Goal: Transaction & Acquisition: Obtain resource

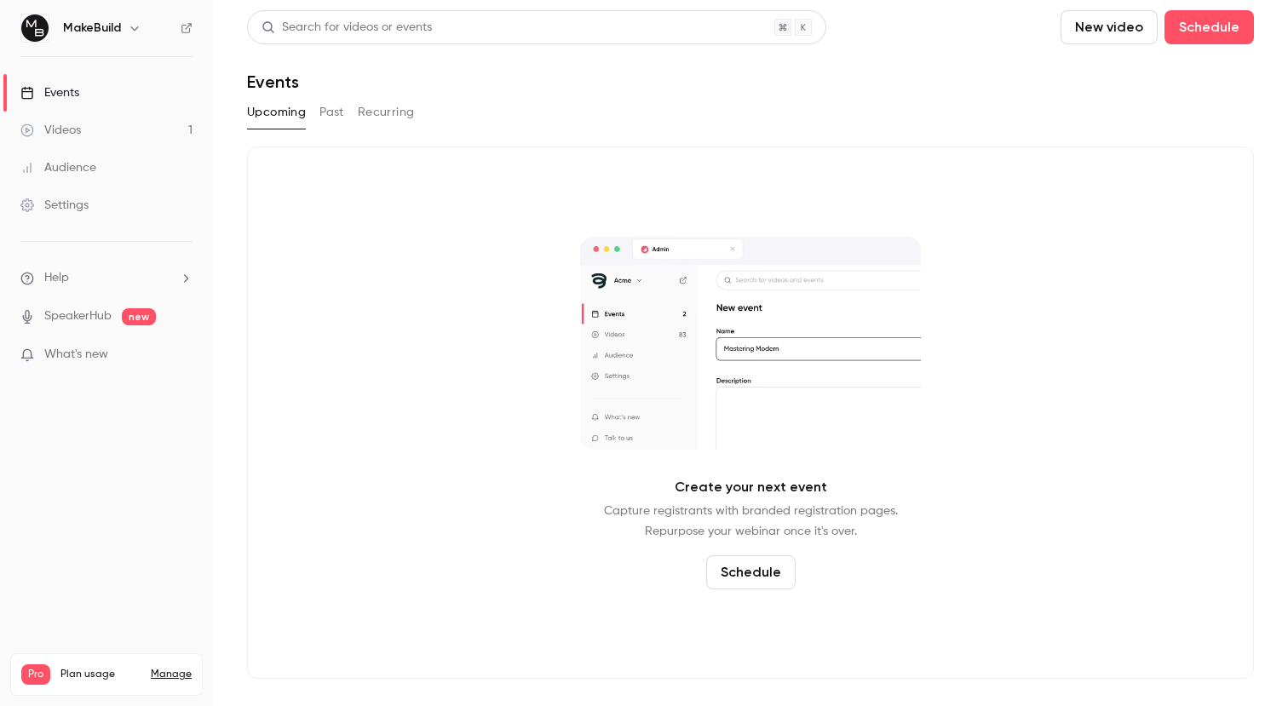
click at [334, 105] on button "Past" at bounding box center [332, 112] width 25 height 27
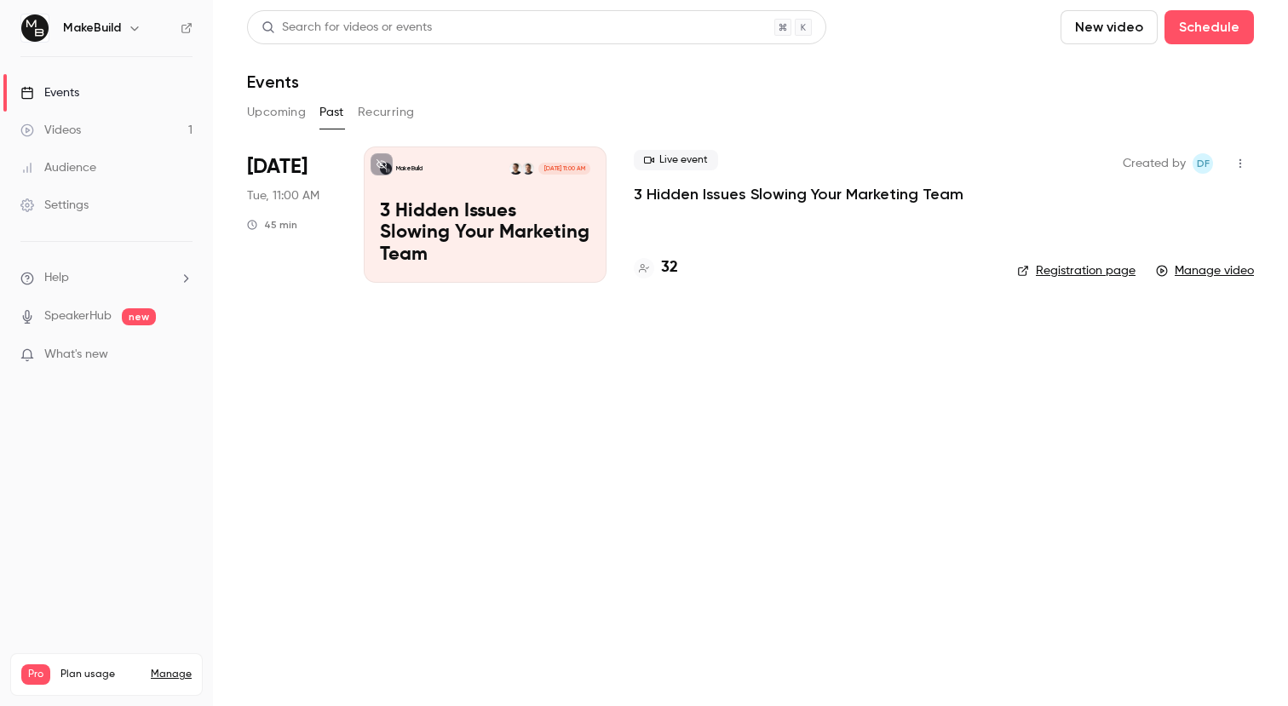
click at [654, 200] on p "3 Hidden Issues Slowing Your Marketing Team" at bounding box center [799, 194] width 330 height 20
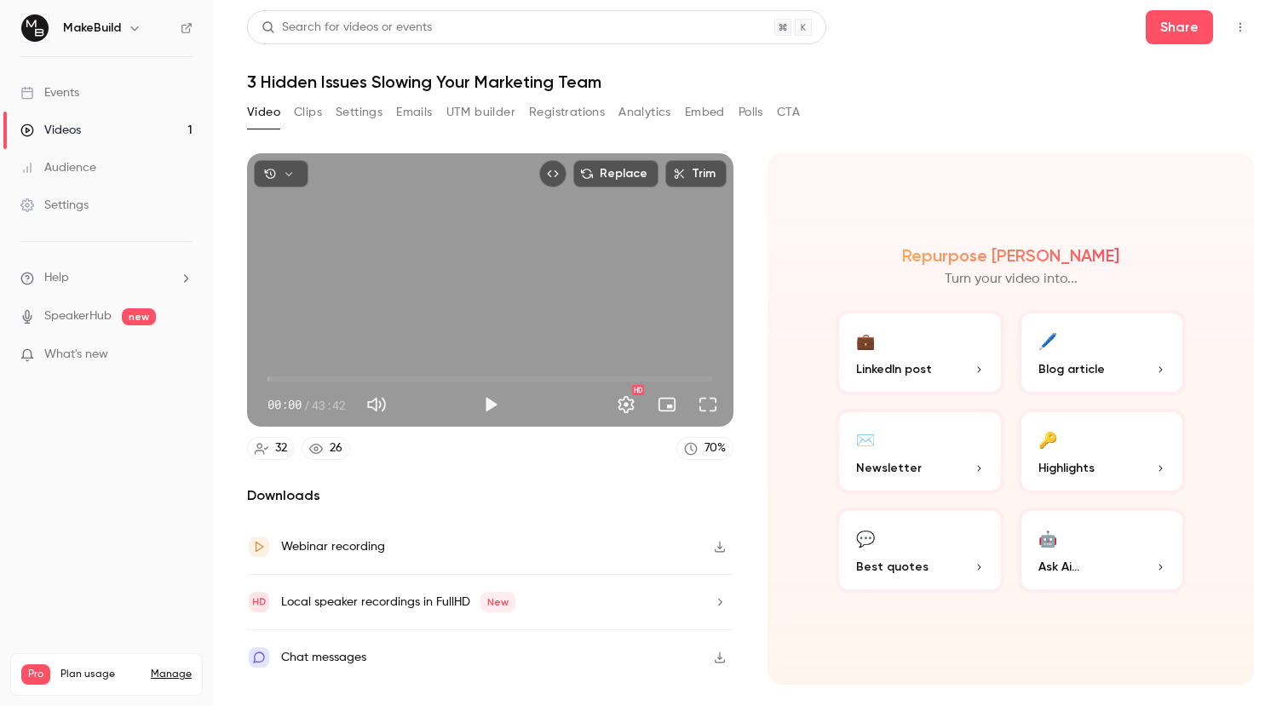
click at [554, 116] on button "Registrations" at bounding box center [567, 112] width 76 height 27
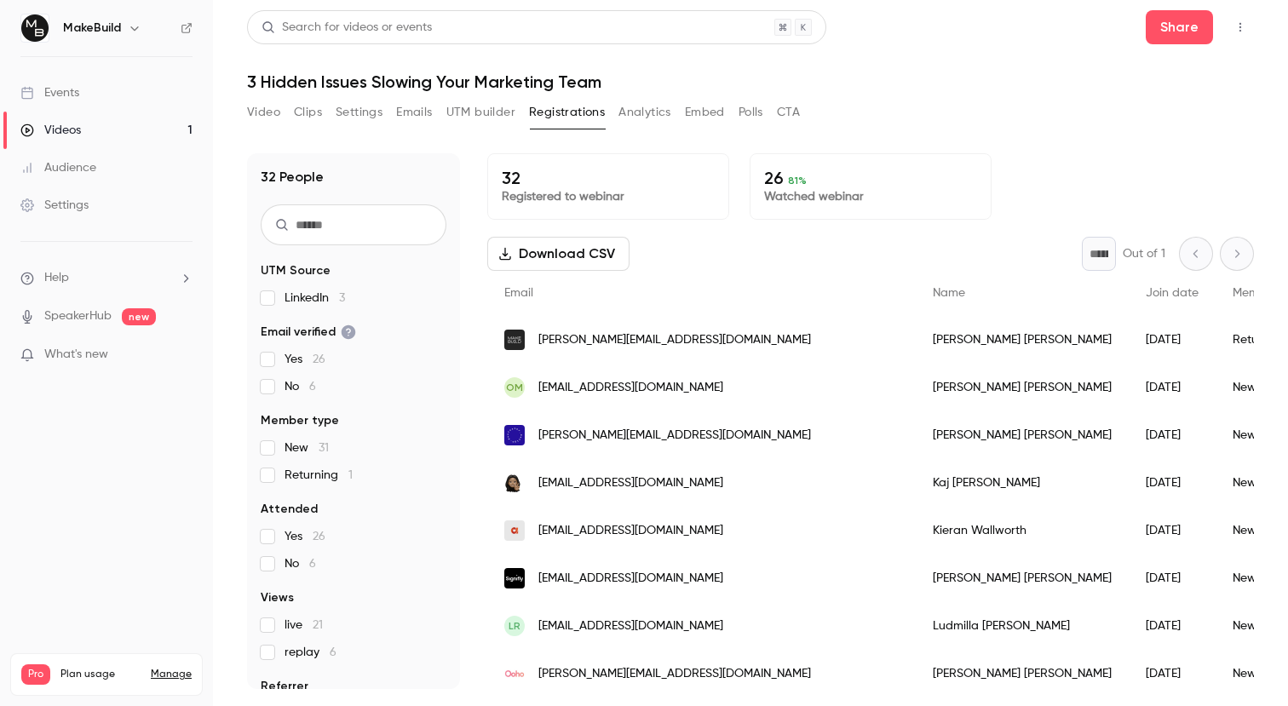
click at [259, 112] on button "Video" at bounding box center [263, 112] width 33 height 27
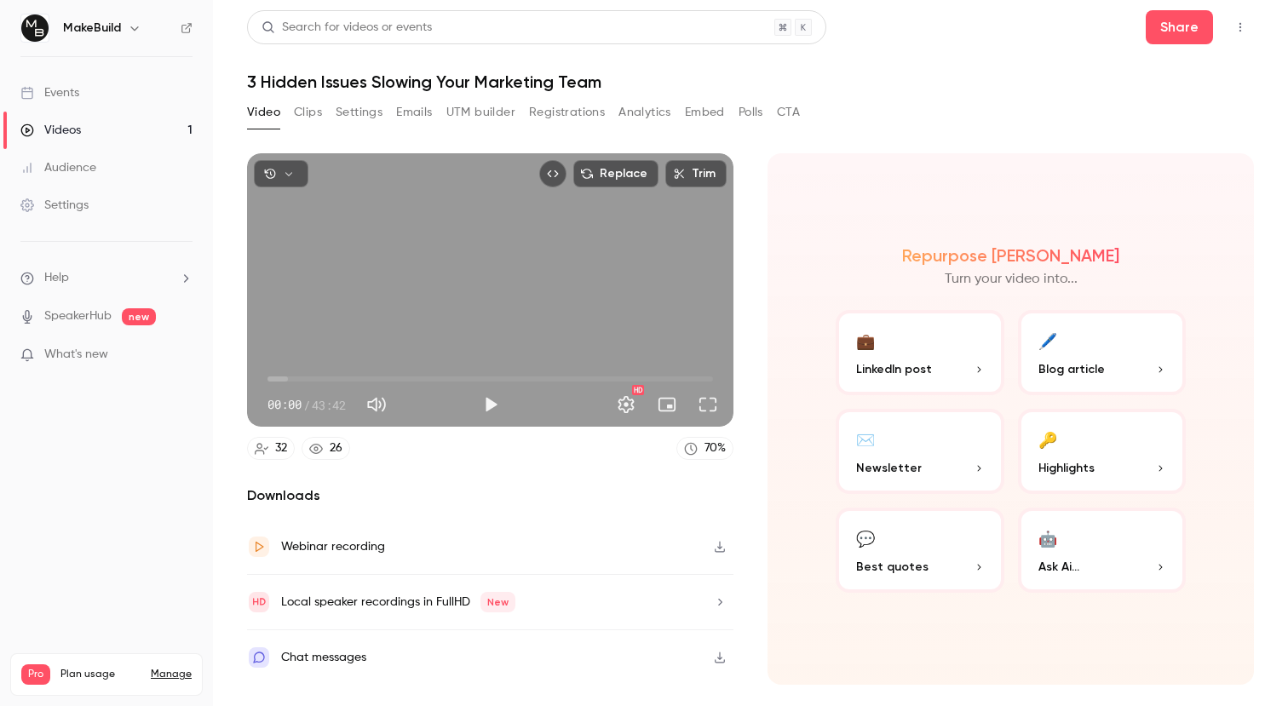
click at [706, 107] on button "Embed" at bounding box center [705, 112] width 40 height 27
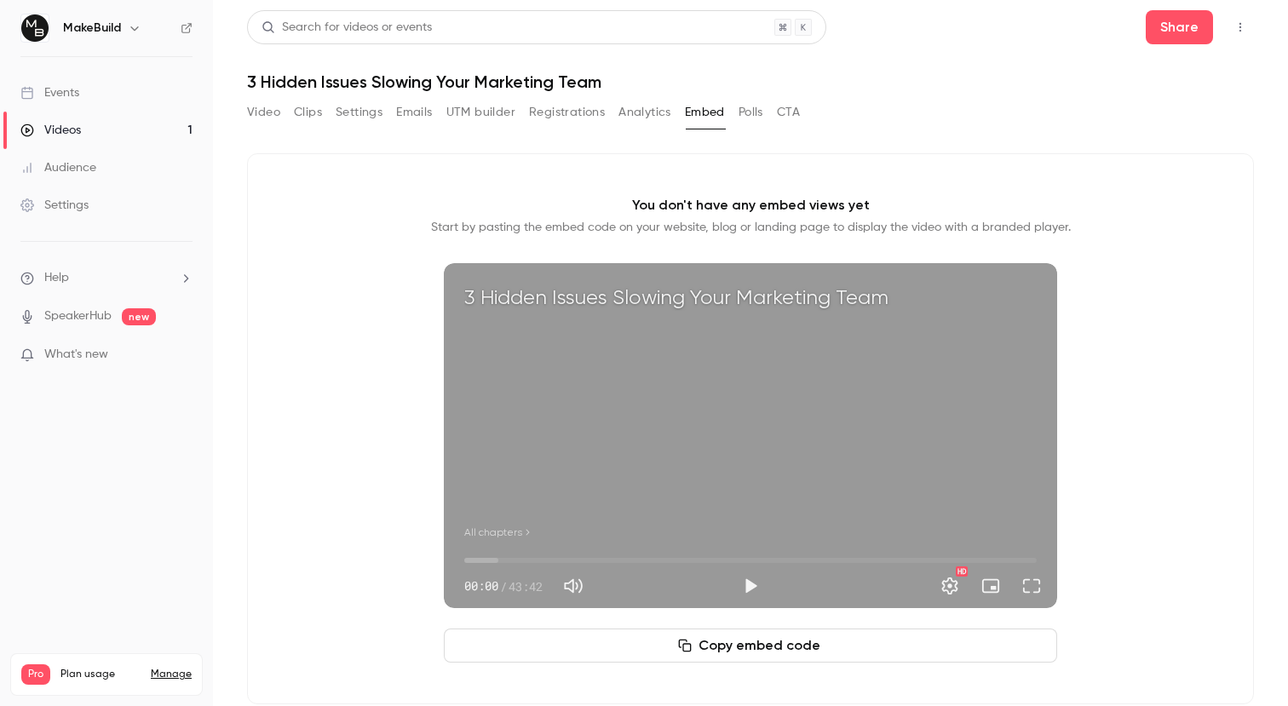
scroll to position [26, 0]
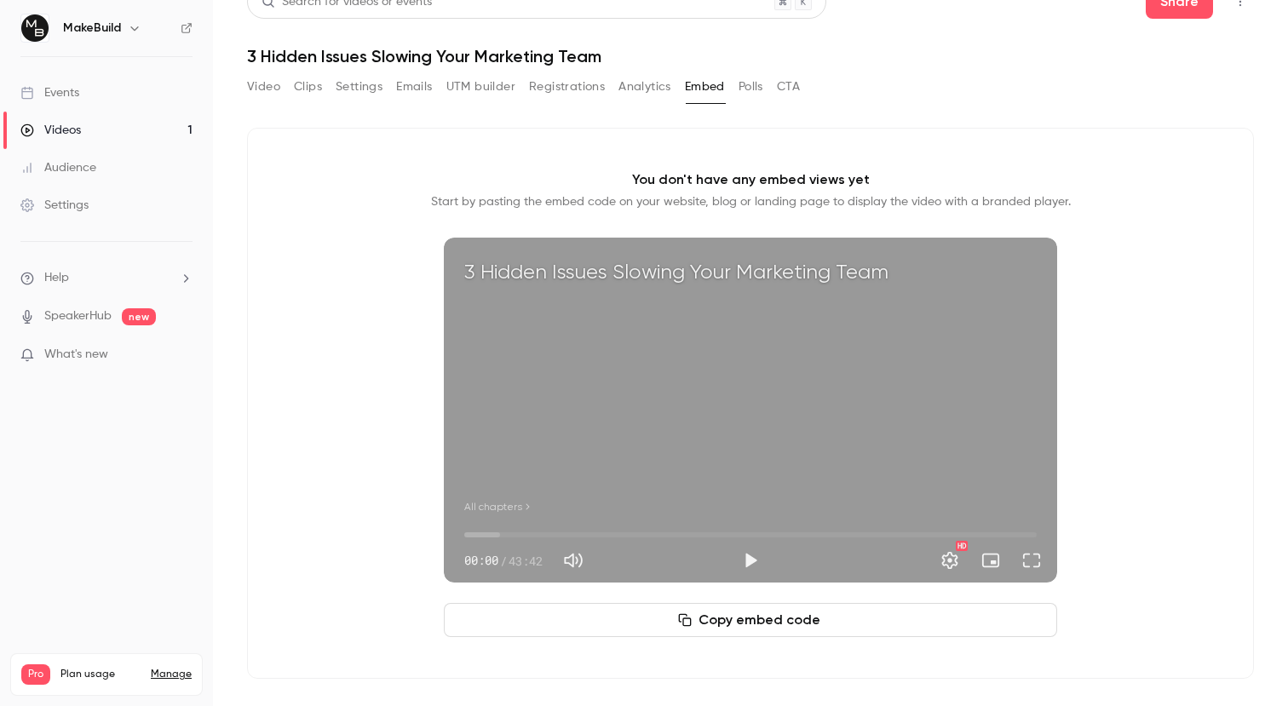
click at [734, 614] on button "Copy embed code" at bounding box center [751, 620] width 614 height 34
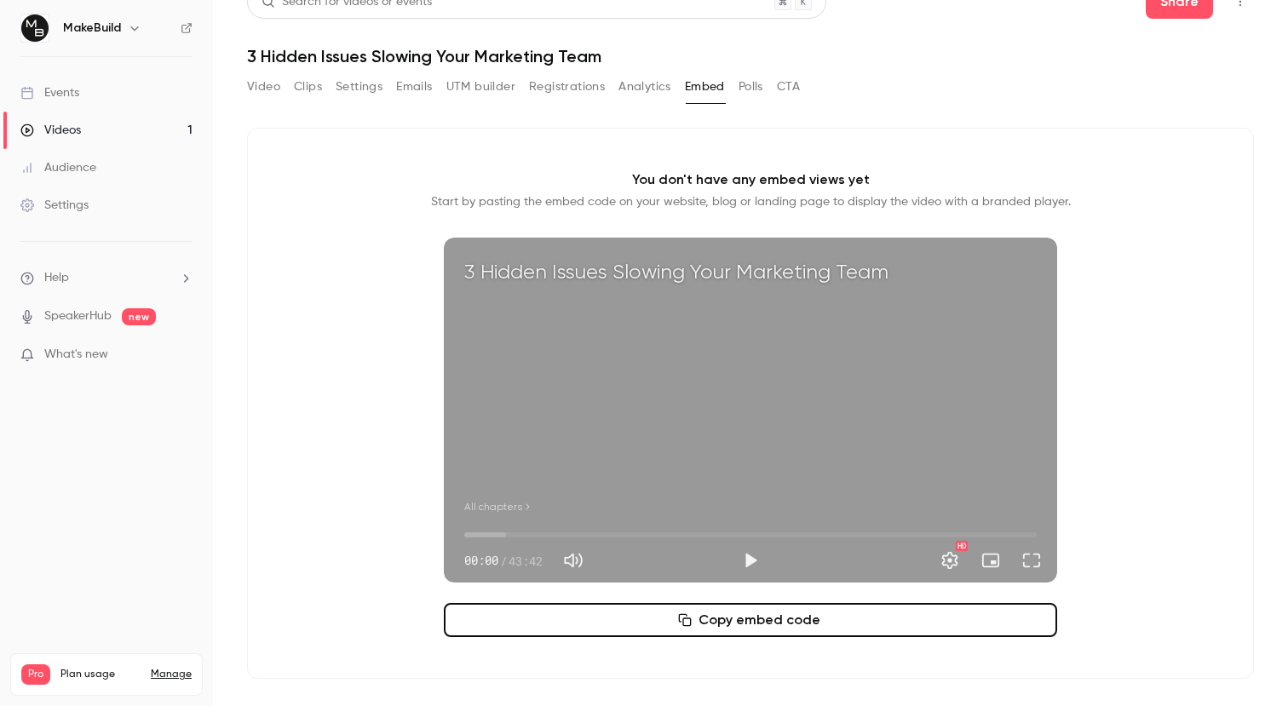
click at [806, 625] on button "Copy embed code" at bounding box center [751, 620] width 614 height 34
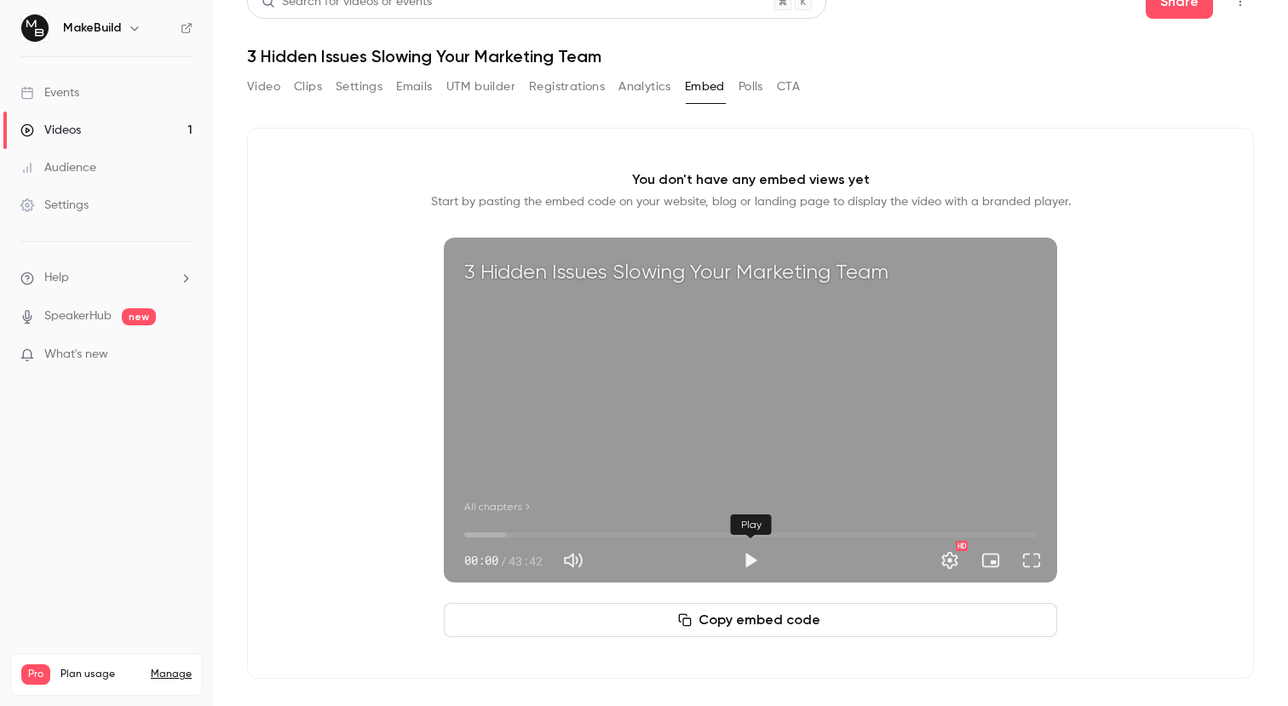
click at [757, 562] on button "Play" at bounding box center [751, 561] width 34 height 34
click at [505, 505] on span "All chapters" at bounding box center [493, 506] width 58 height 15
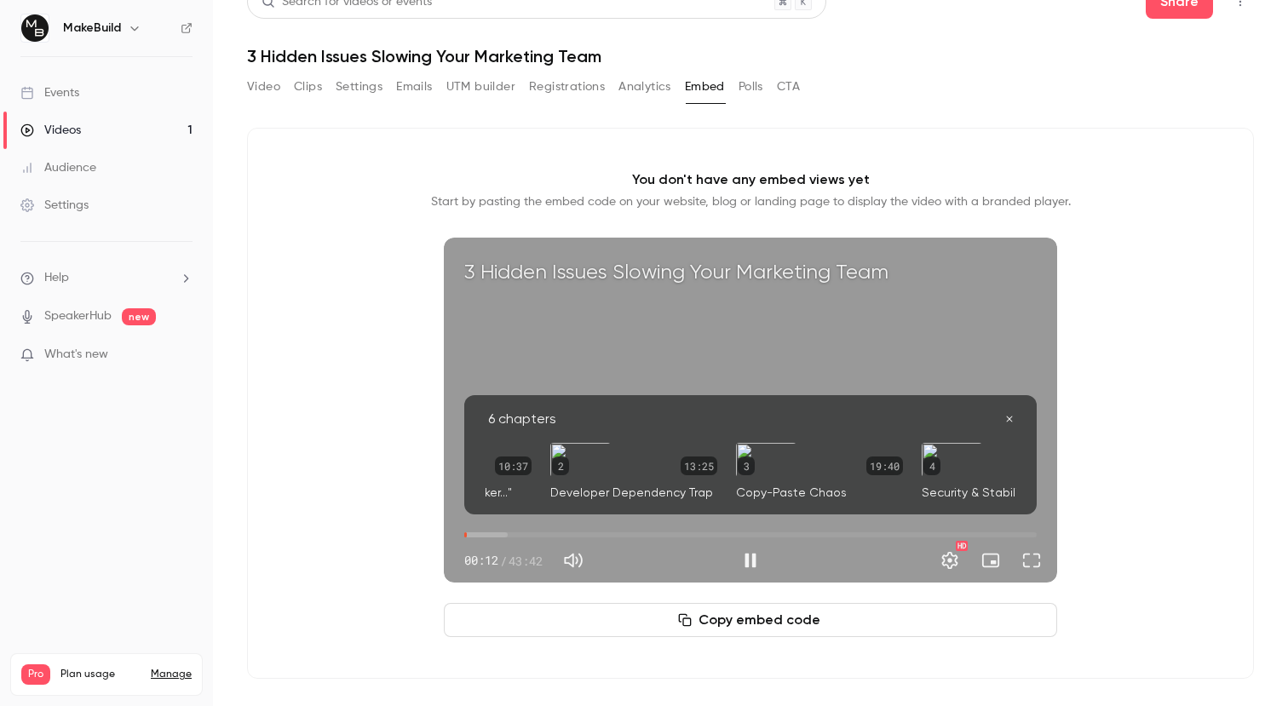
scroll to position [0, 0]
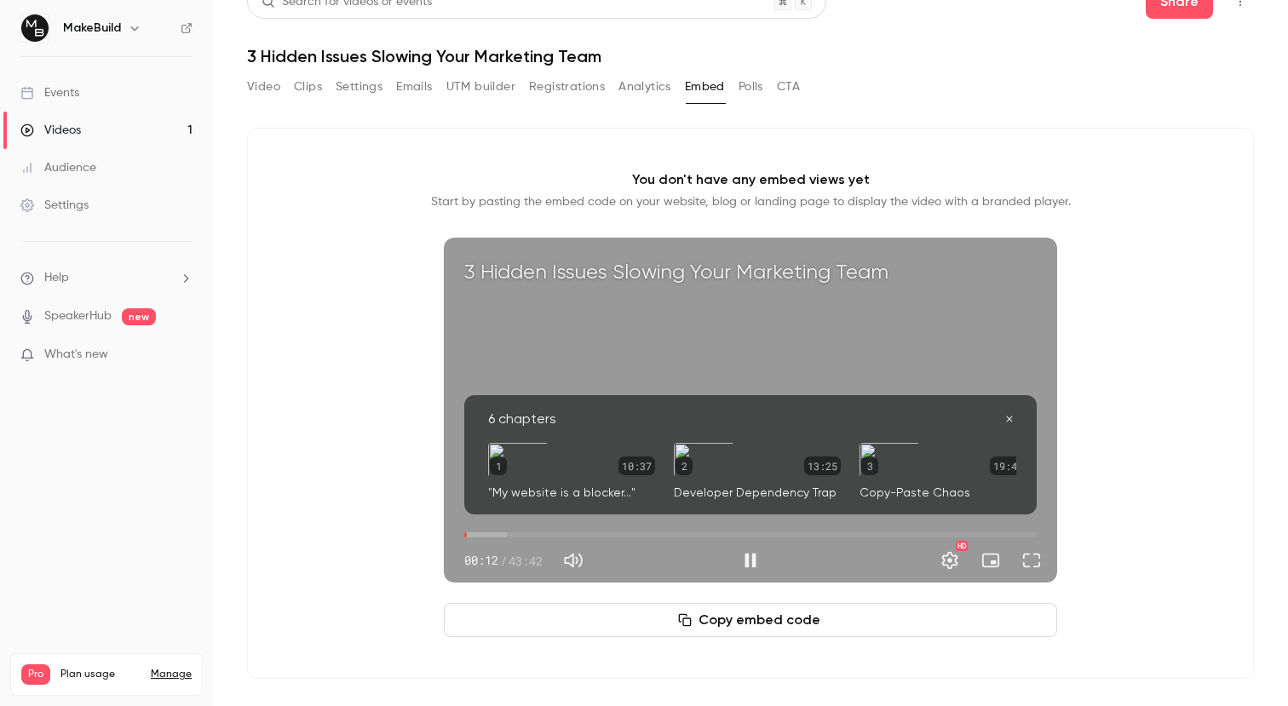
click at [826, 459] on div "13:25" at bounding box center [822, 466] width 37 height 19
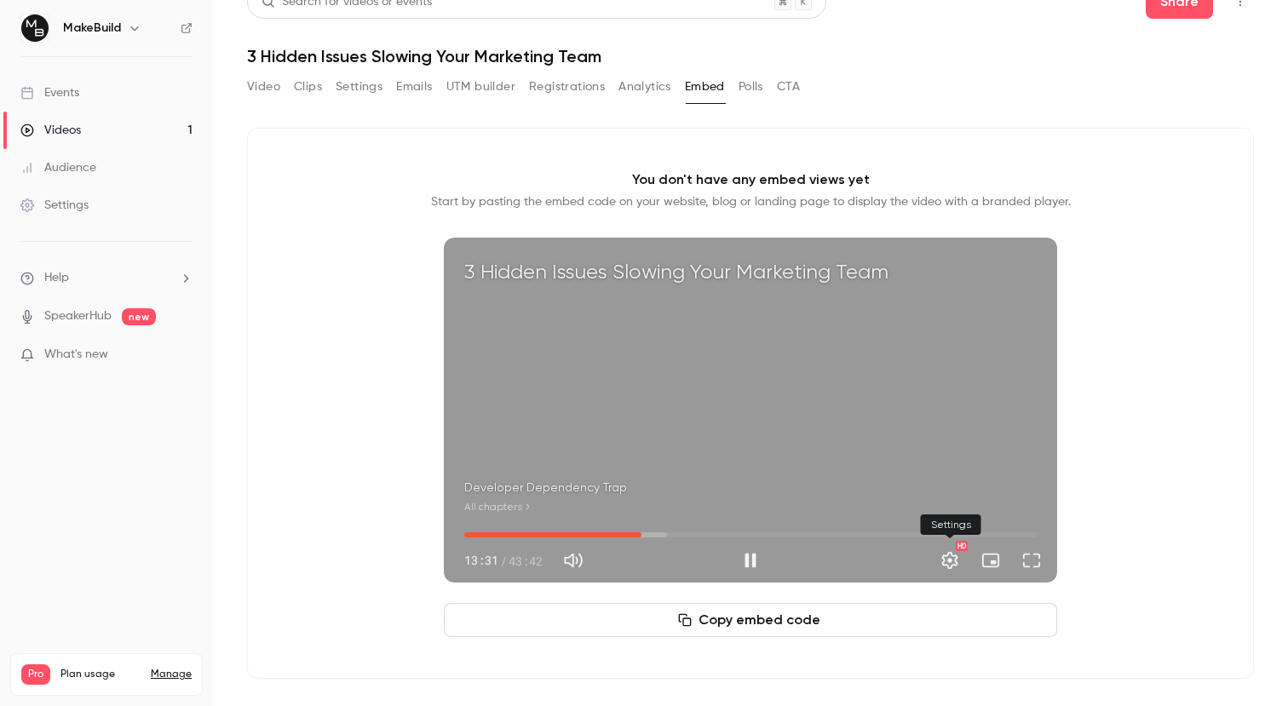
click at [947, 550] on button "Settings" at bounding box center [950, 561] width 34 height 34
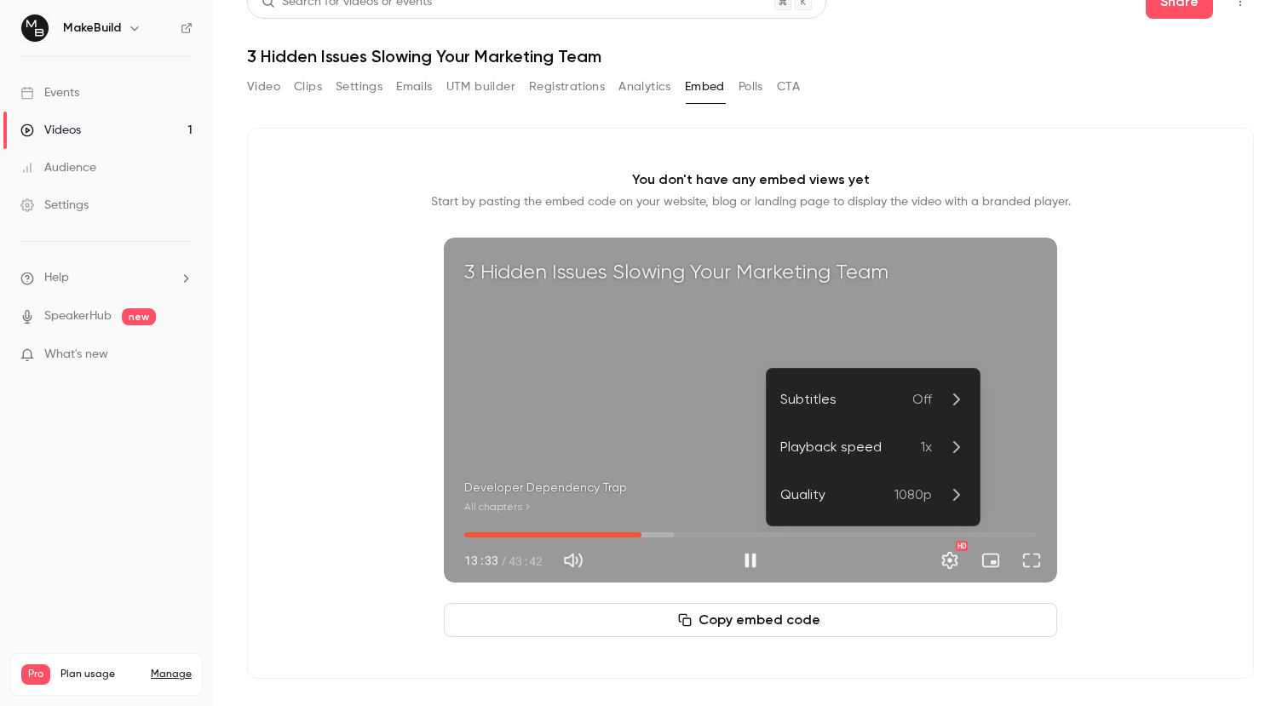
click at [910, 502] on span "1080p" at bounding box center [913, 495] width 37 height 20
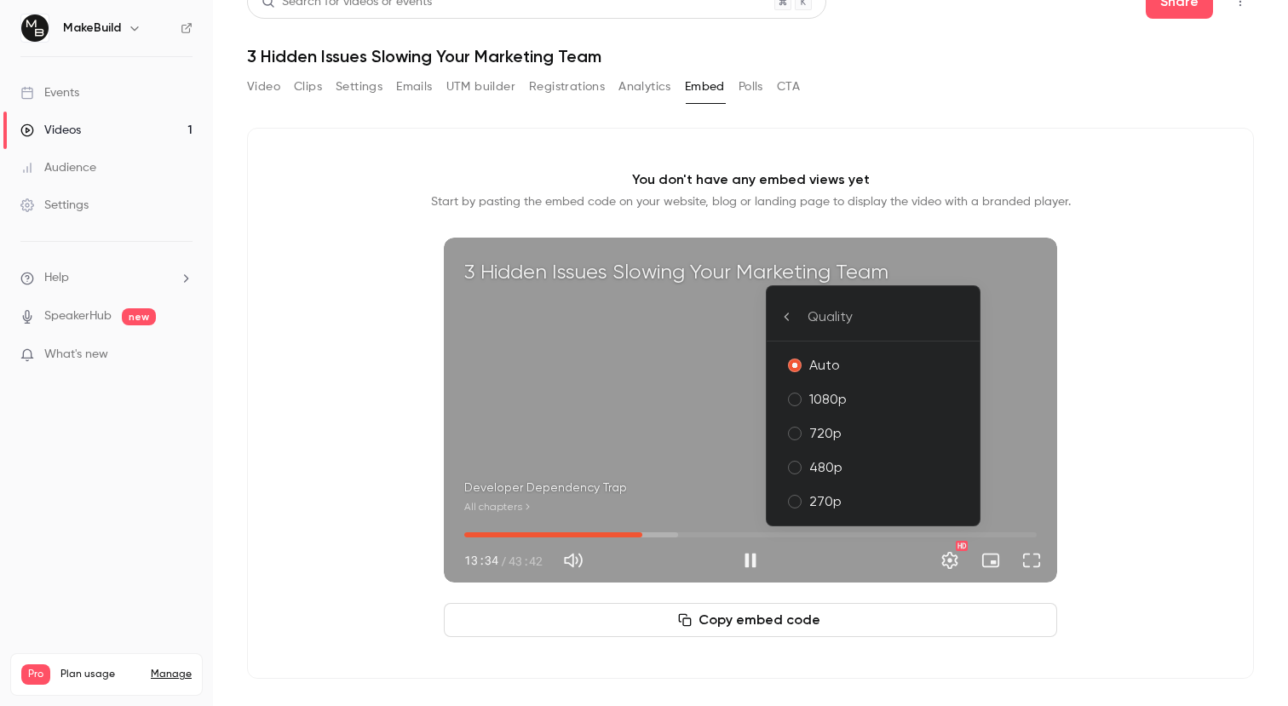
click at [781, 323] on icon at bounding box center [788, 317] width 14 height 14
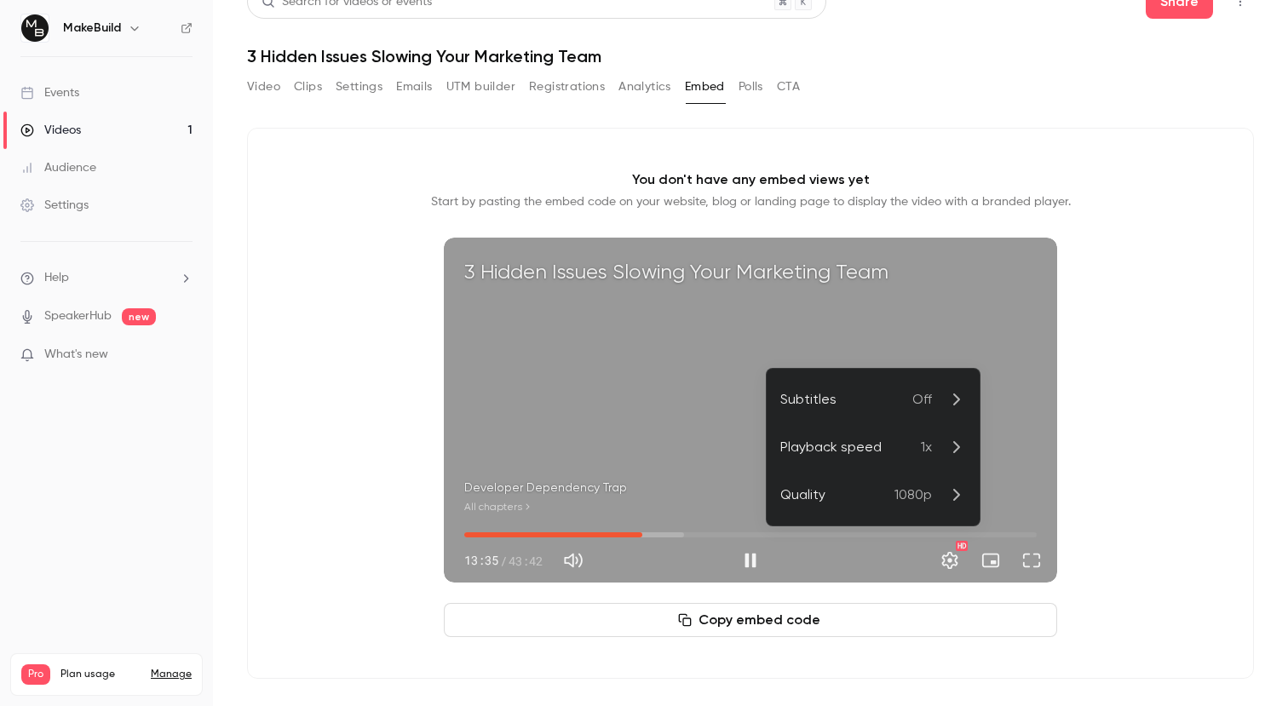
click at [908, 404] on div "Subtitles" at bounding box center [847, 399] width 132 height 20
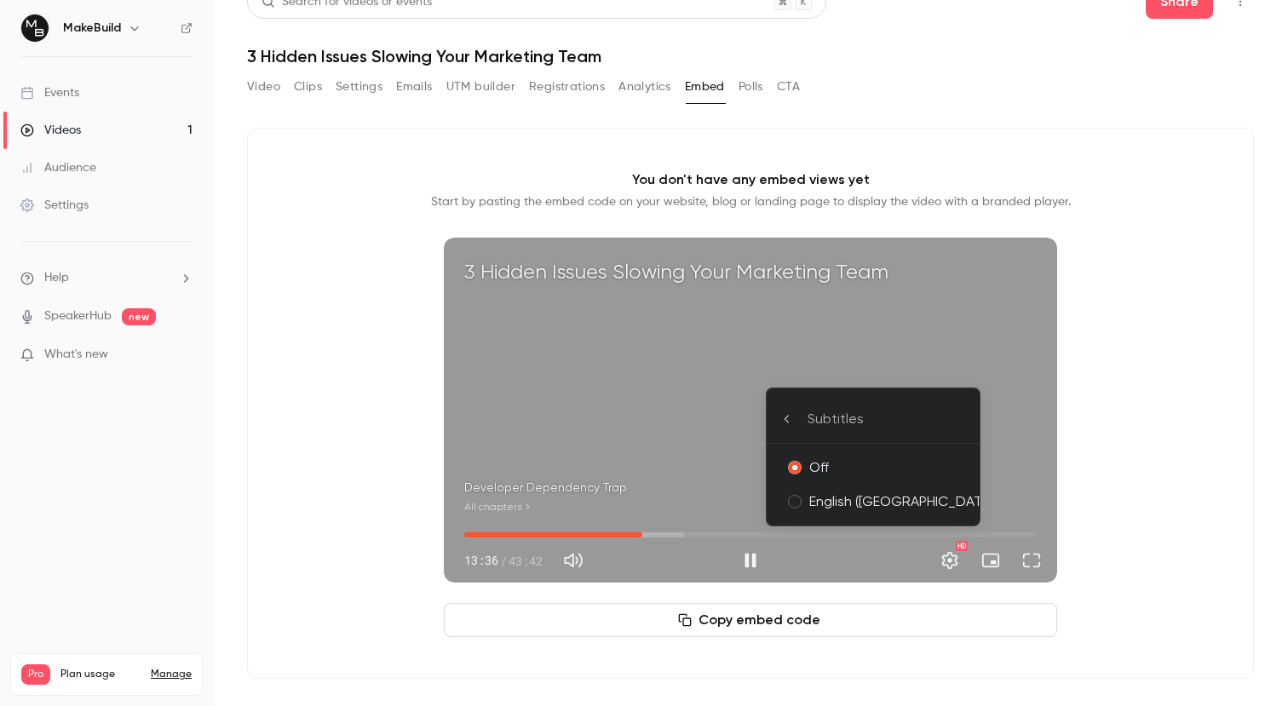
click at [882, 498] on div "English ([GEOGRAPHIC_DATA])" at bounding box center [887, 502] width 157 height 20
click at [1139, 428] on div at bounding box center [644, 353] width 1288 height 706
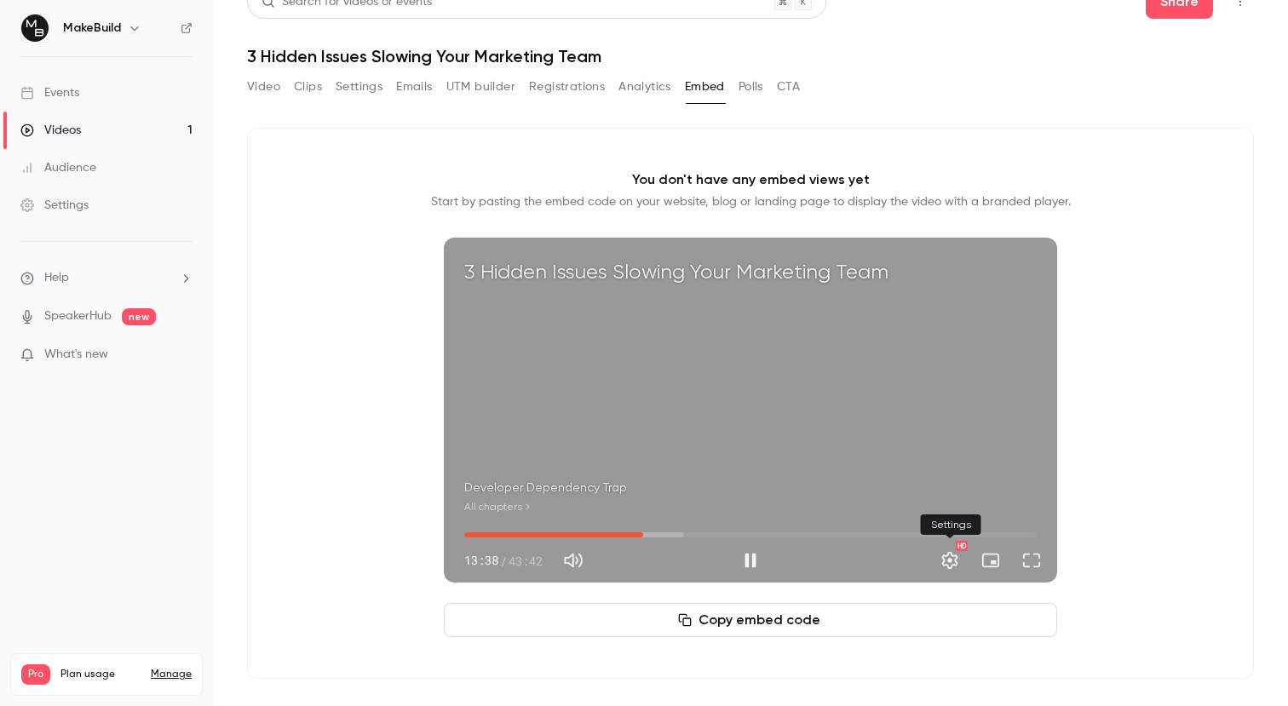
click at [953, 559] on button "Settings" at bounding box center [950, 561] width 34 height 34
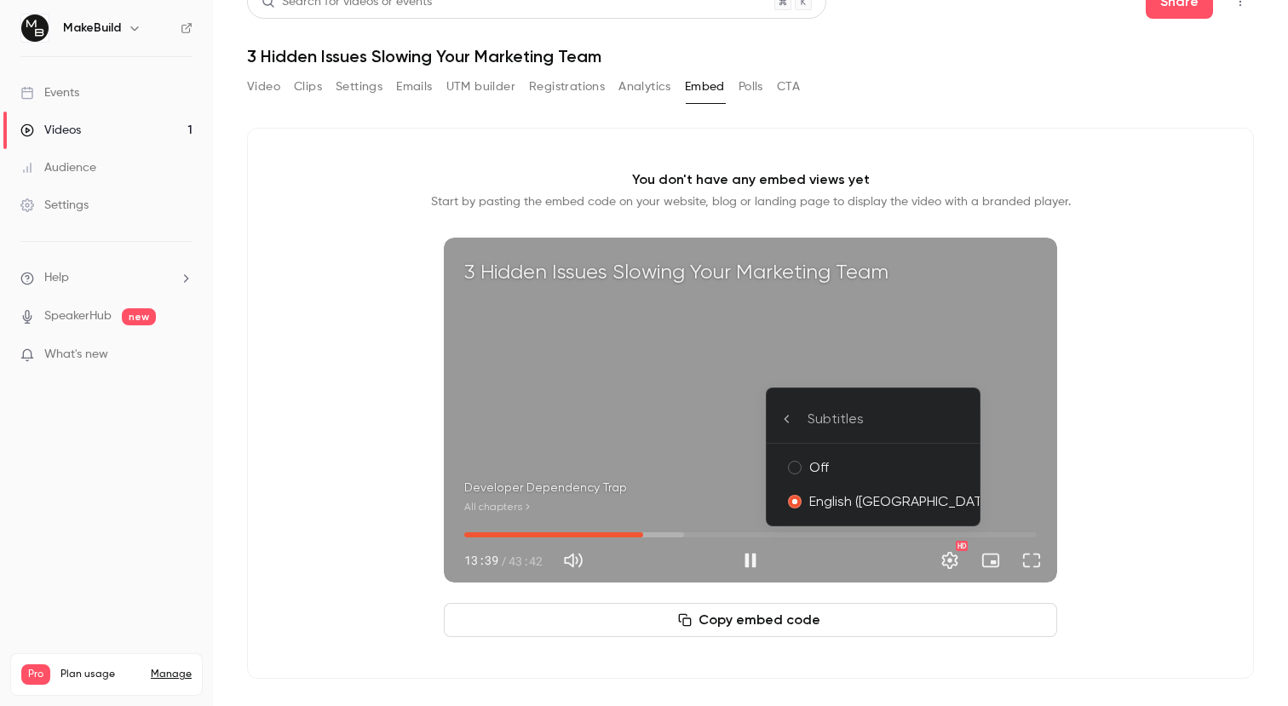
click at [851, 475] on div "Off" at bounding box center [887, 468] width 157 height 20
click at [1160, 433] on div at bounding box center [644, 353] width 1288 height 706
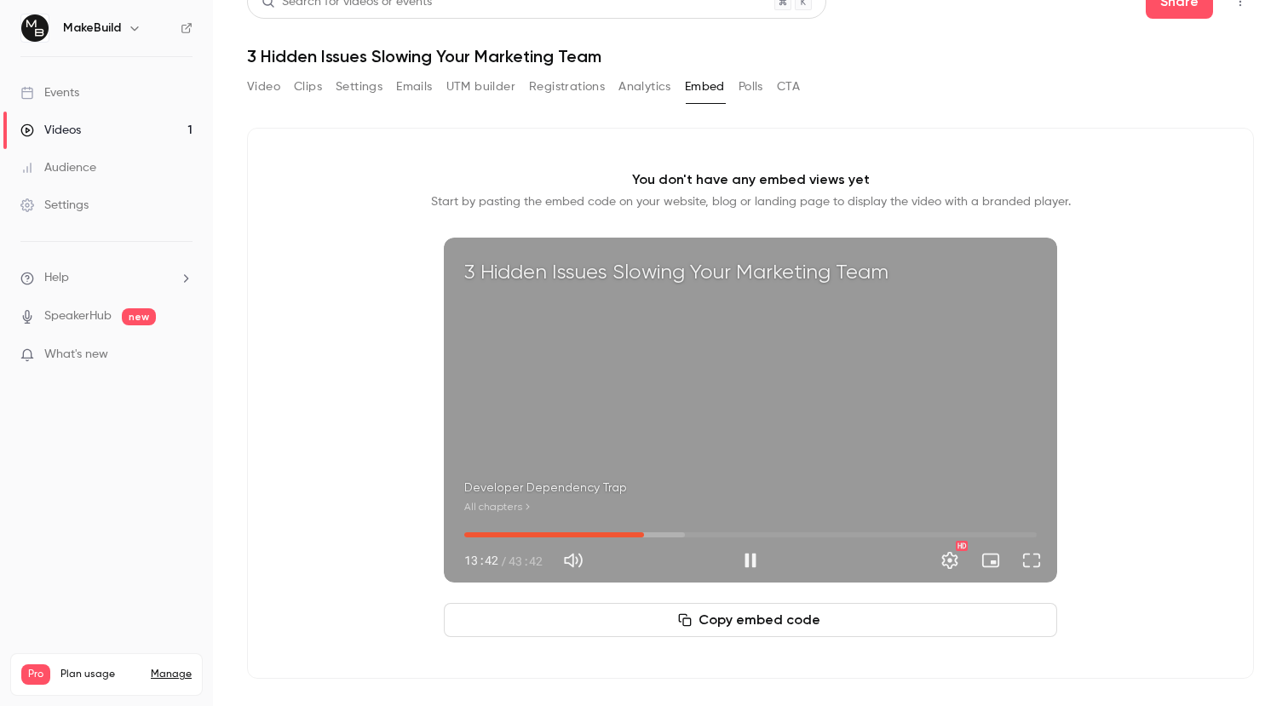
click at [746, 372] on div "3 Hidden Issues Slowing Your Marketing Team Developer Dependency Trap All chapt…" at bounding box center [751, 410] width 614 height 345
type input "*****"
